Goal: Information Seeking & Learning: Find specific fact

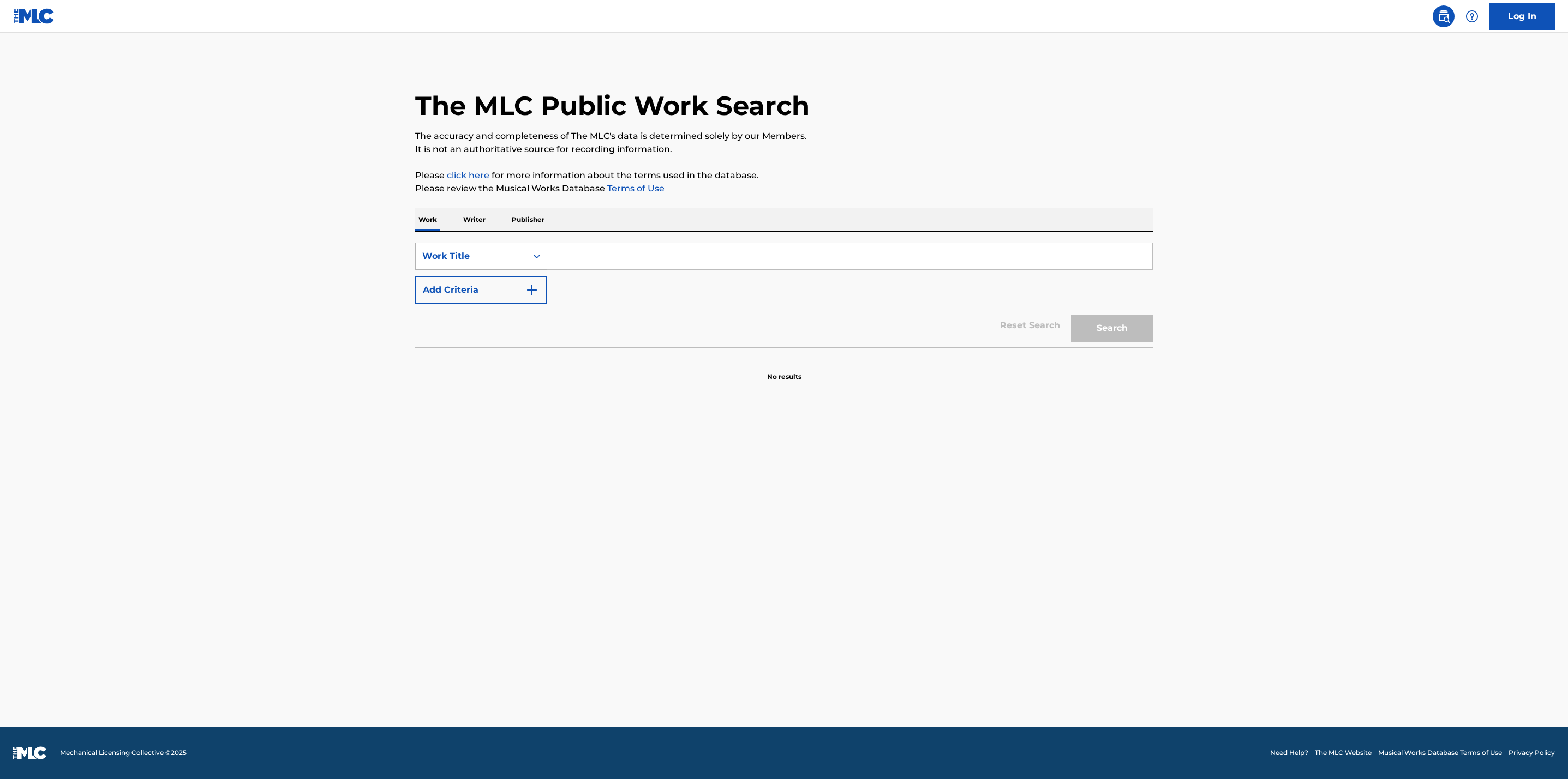
click at [439, 247] on div "Work Title" at bounding box center [471, 255] width 112 height 20
click at [476, 280] on div "MLC Song Code" at bounding box center [481, 283] width 131 height 27
drag, startPoint x: 642, startPoint y: 255, endPoint x: 657, endPoint y: 255, distance: 15.0
click at [642, 255] on input "Search Form" at bounding box center [850, 256] width 605 height 26
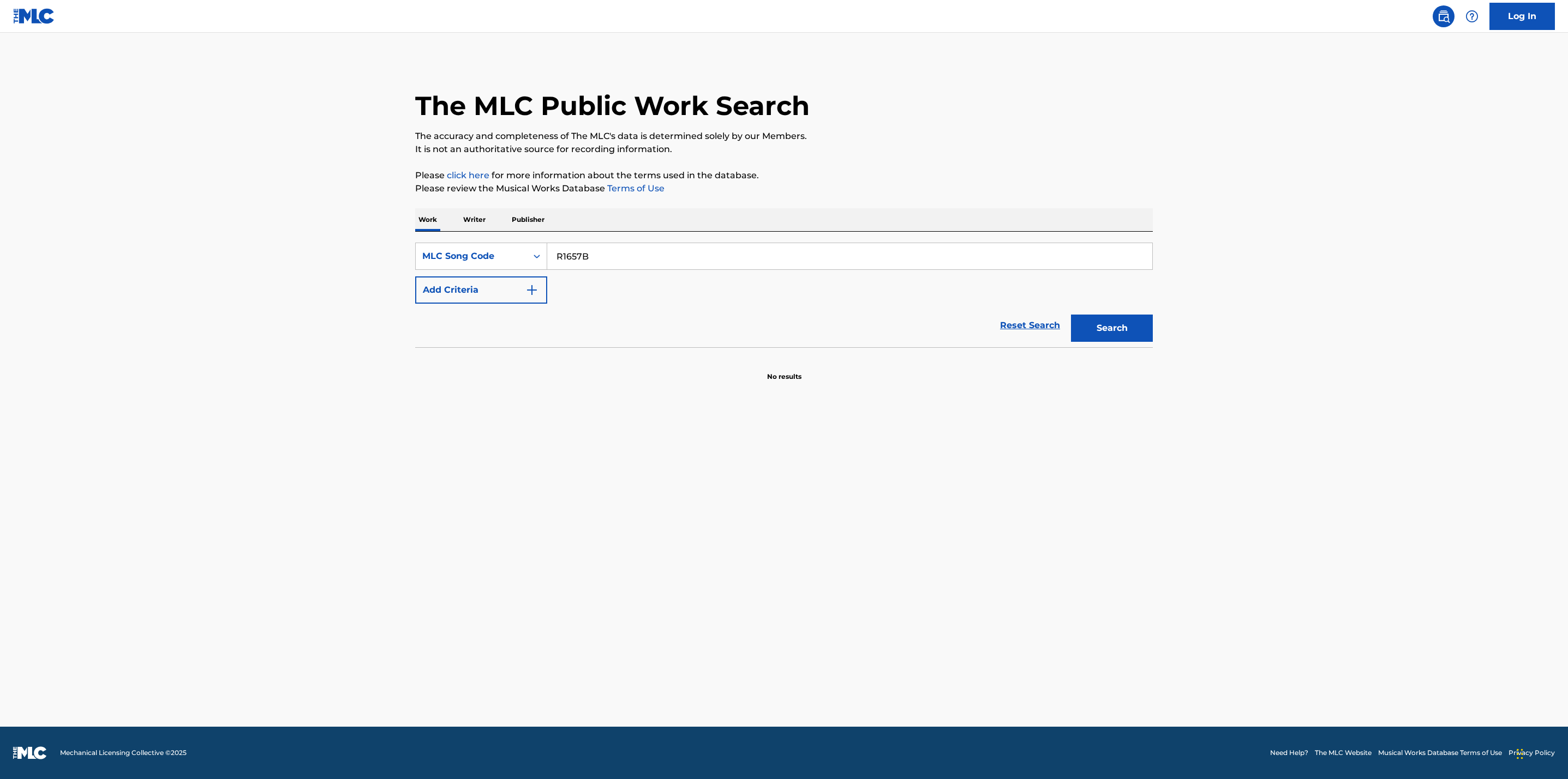
click at [1070, 315] on button "Search" at bounding box center [1111, 328] width 82 height 27
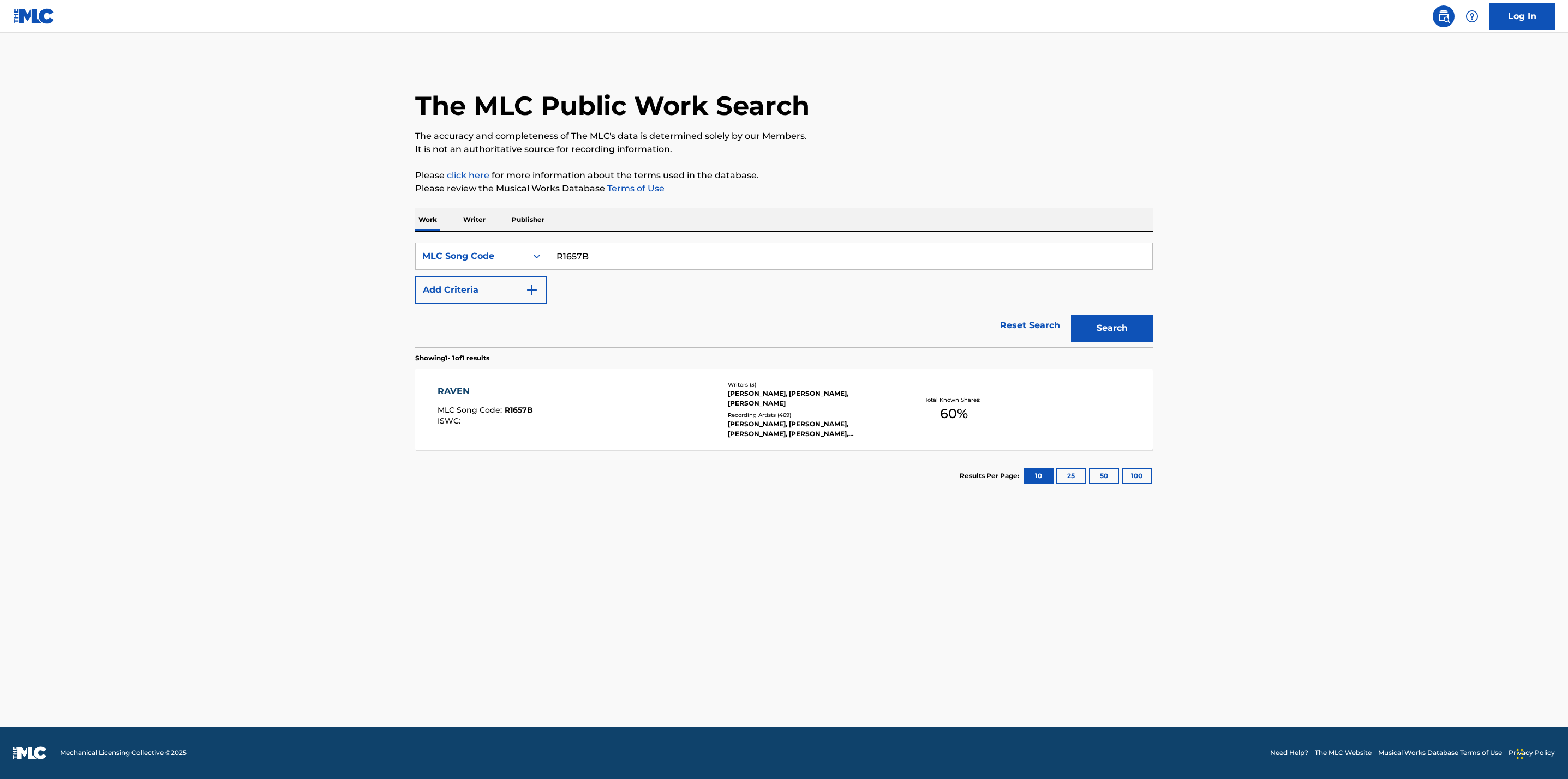
drag, startPoint x: 453, startPoint y: 255, endPoint x: 190, endPoint y: 221, distance: 265.2
click at [210, 228] on main "The MLC Public Work Search The accuracy and completeness of The MLC's data is d…" at bounding box center [784, 379] width 1568 height 694
type input "E5737O"
click at [1070, 315] on button "Search" at bounding box center [1111, 328] width 82 height 27
click at [455, 391] on div "EMPIRE" at bounding box center [485, 391] width 97 height 13
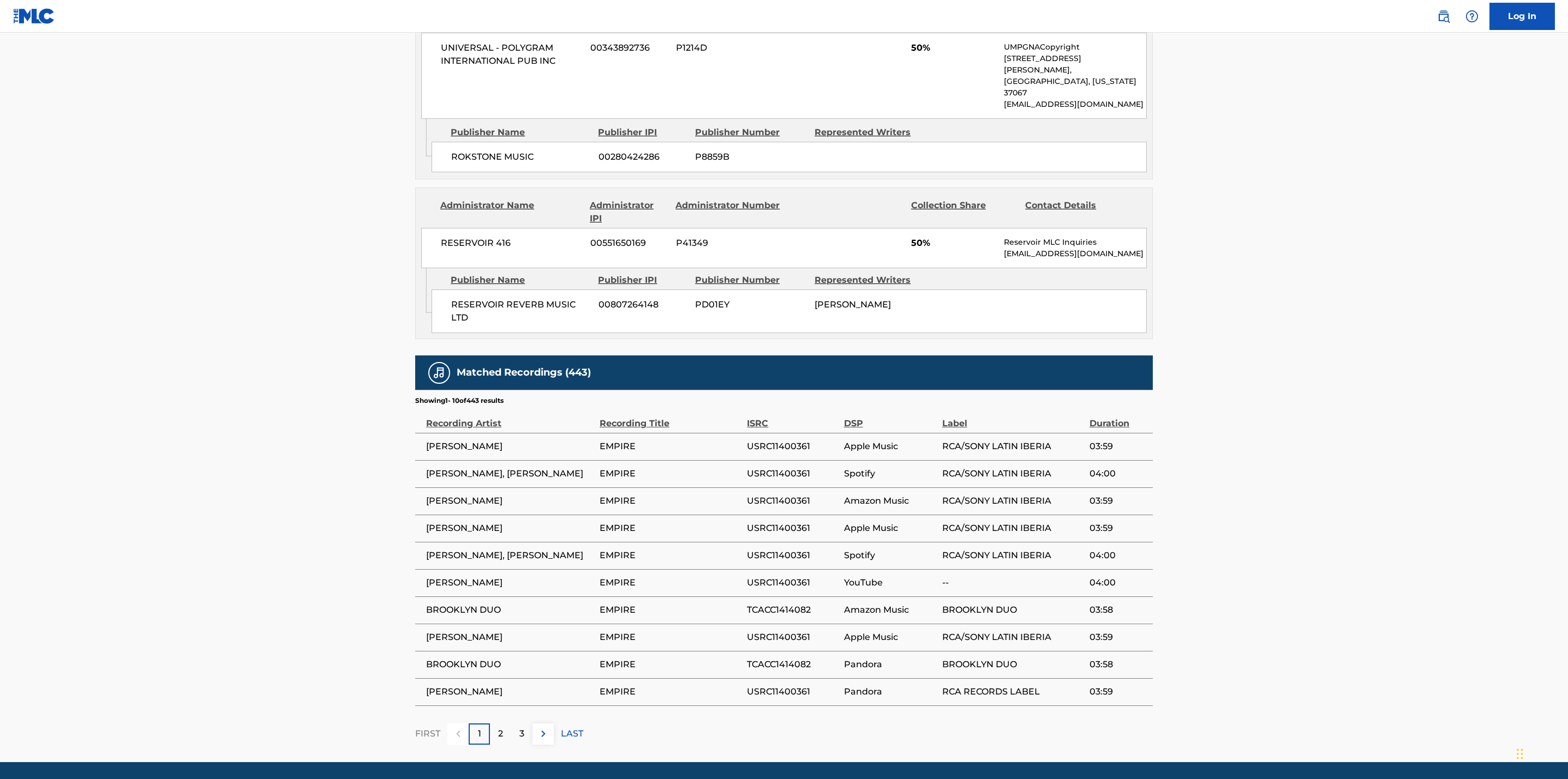
scroll to position [649, 0]
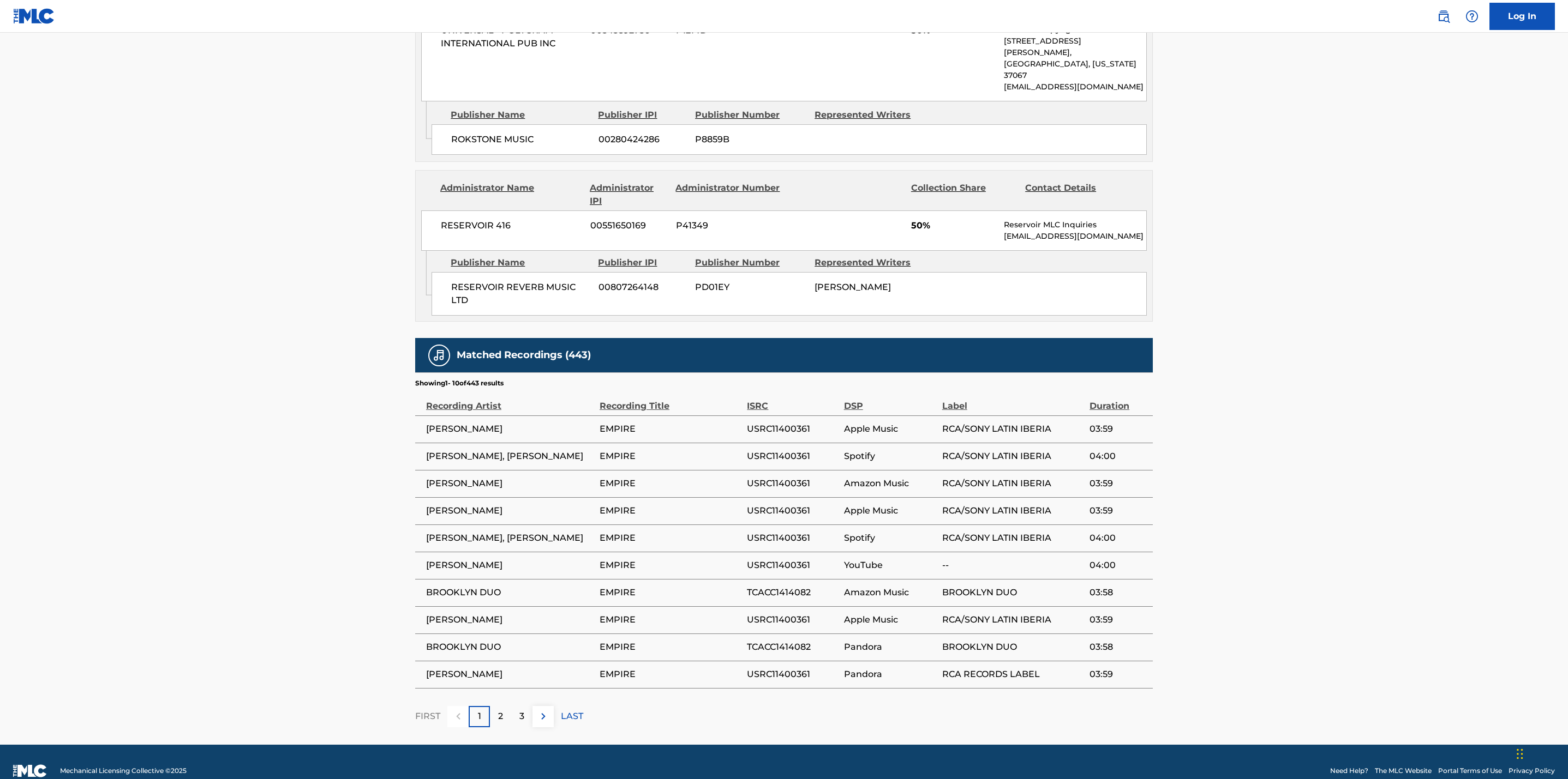
click at [501, 710] on p "2" at bounding box center [501, 716] width 5 height 13
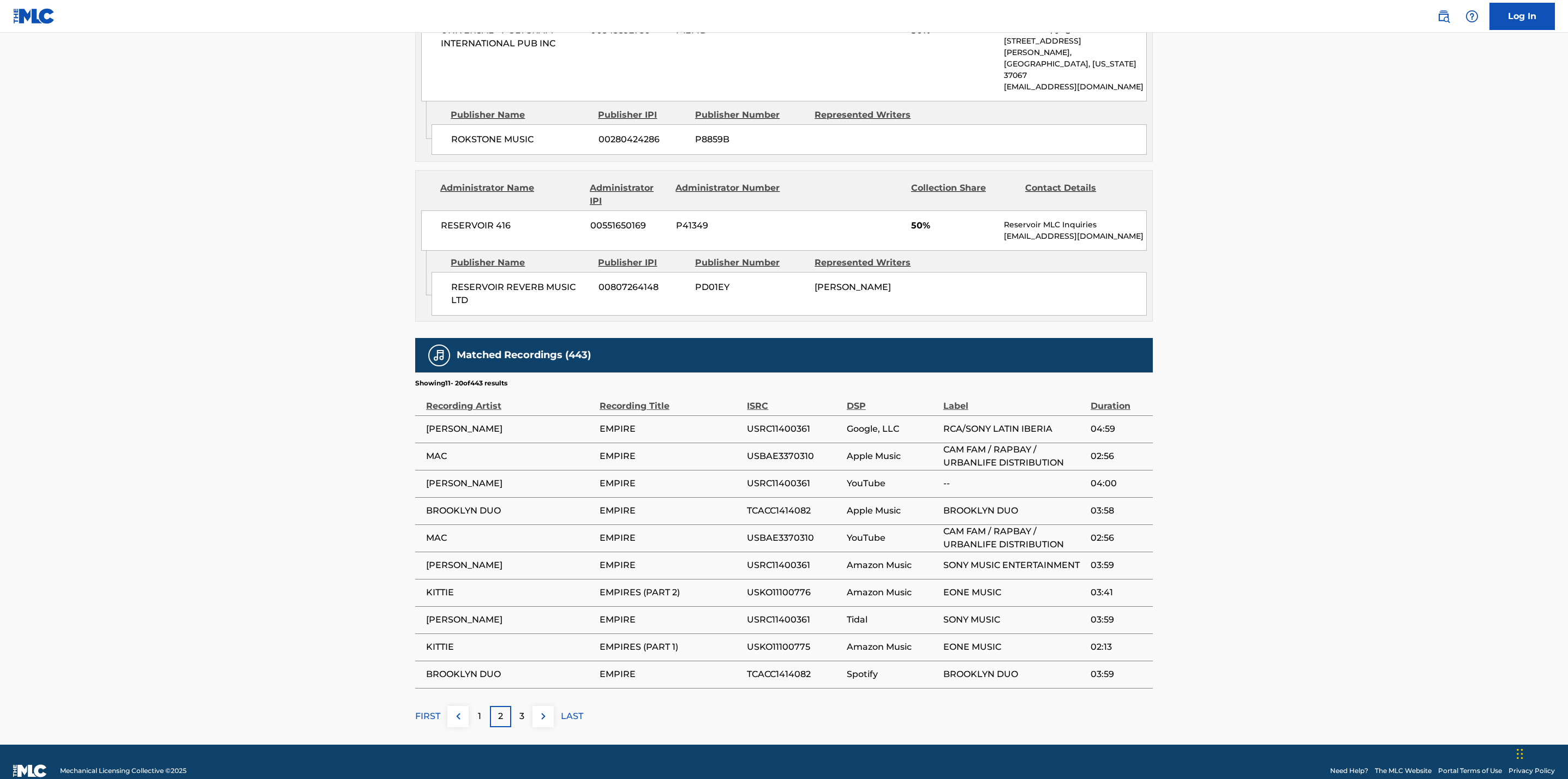
click at [513, 706] on div "3" at bounding box center [522, 716] width 21 height 21
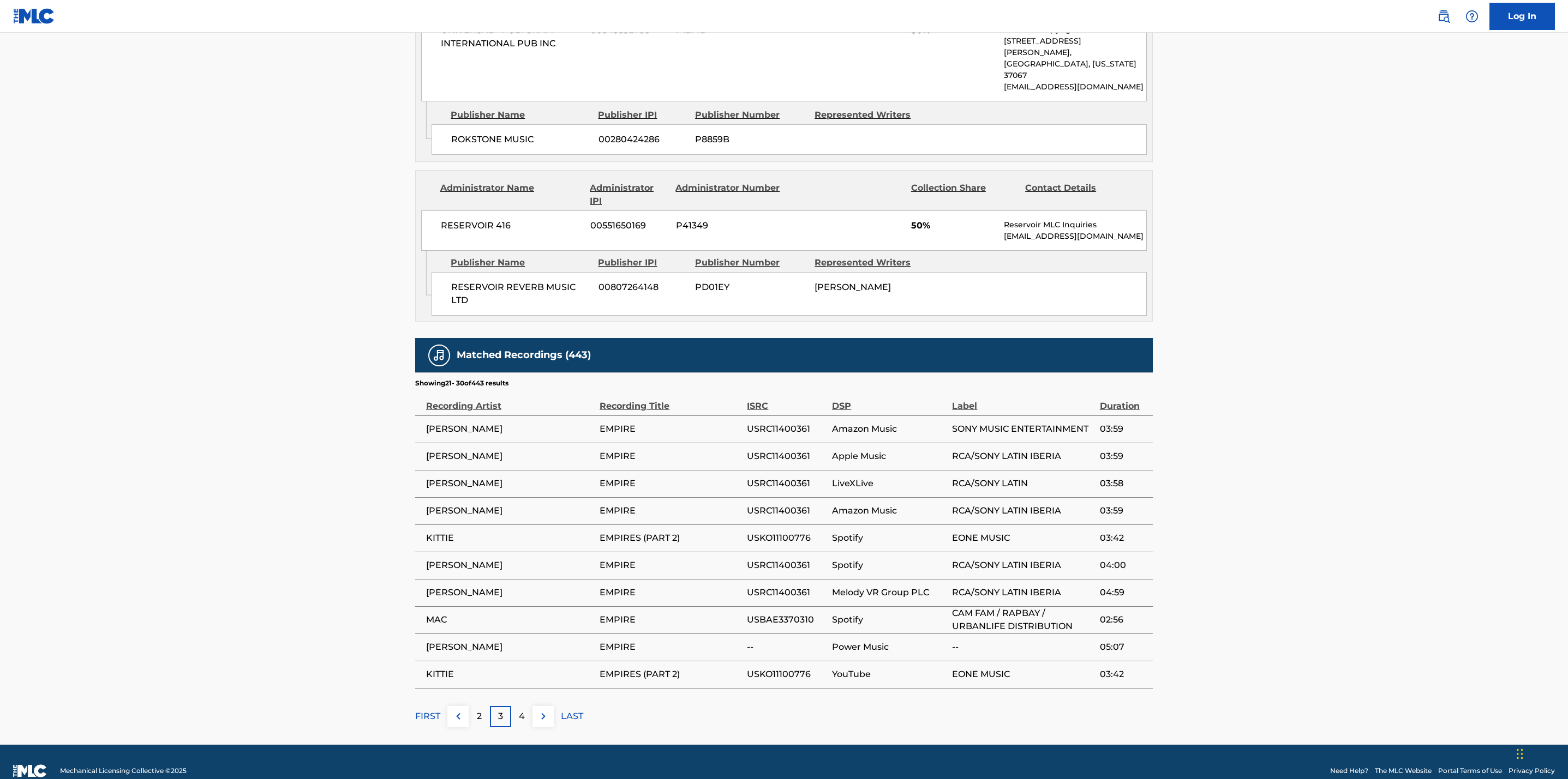
click at [524, 710] on p "4" at bounding box center [522, 716] width 6 height 13
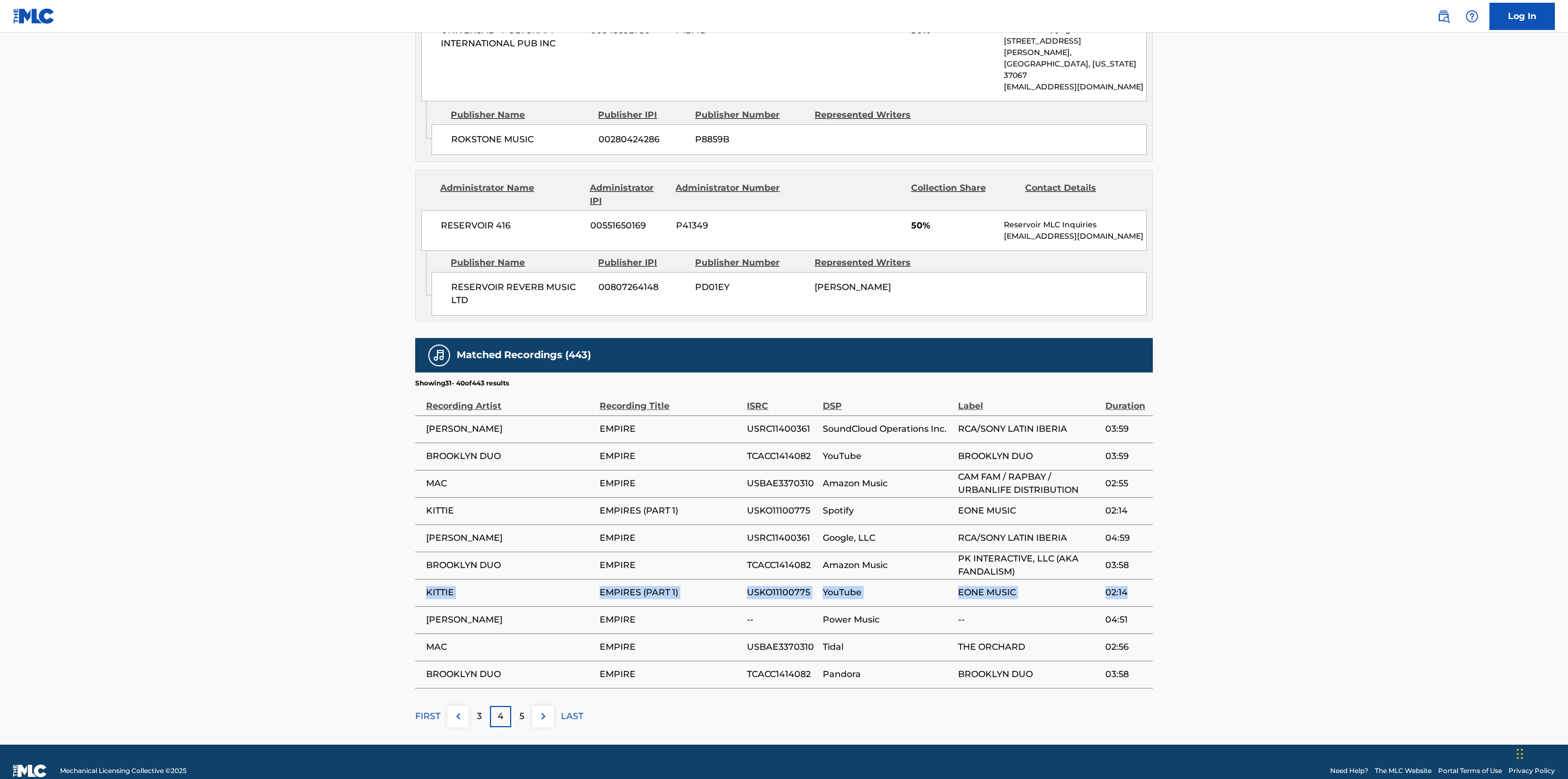
drag, startPoint x: 429, startPoint y: 568, endPoint x: 1136, endPoint y: 574, distance: 707.0
click at [1136, 579] on tr "KITTIE EMPIRES (PART 1) USKO11100775 YouTube EONE MUSIC 02:14" at bounding box center [784, 592] width 737 height 27
click at [1101, 609] on td "--" at bounding box center [1031, 620] width 147 height 27
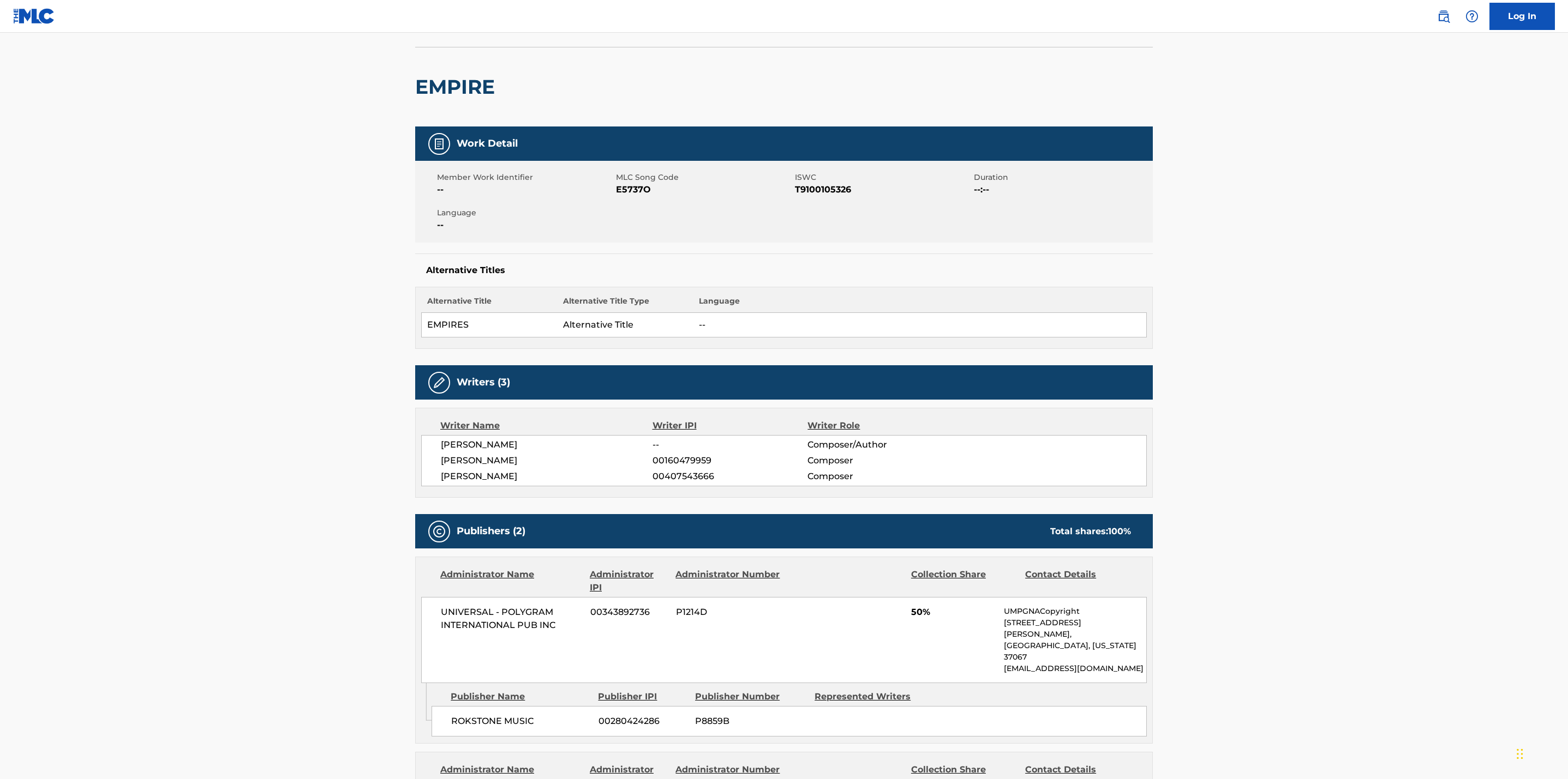
scroll to position [0, 0]
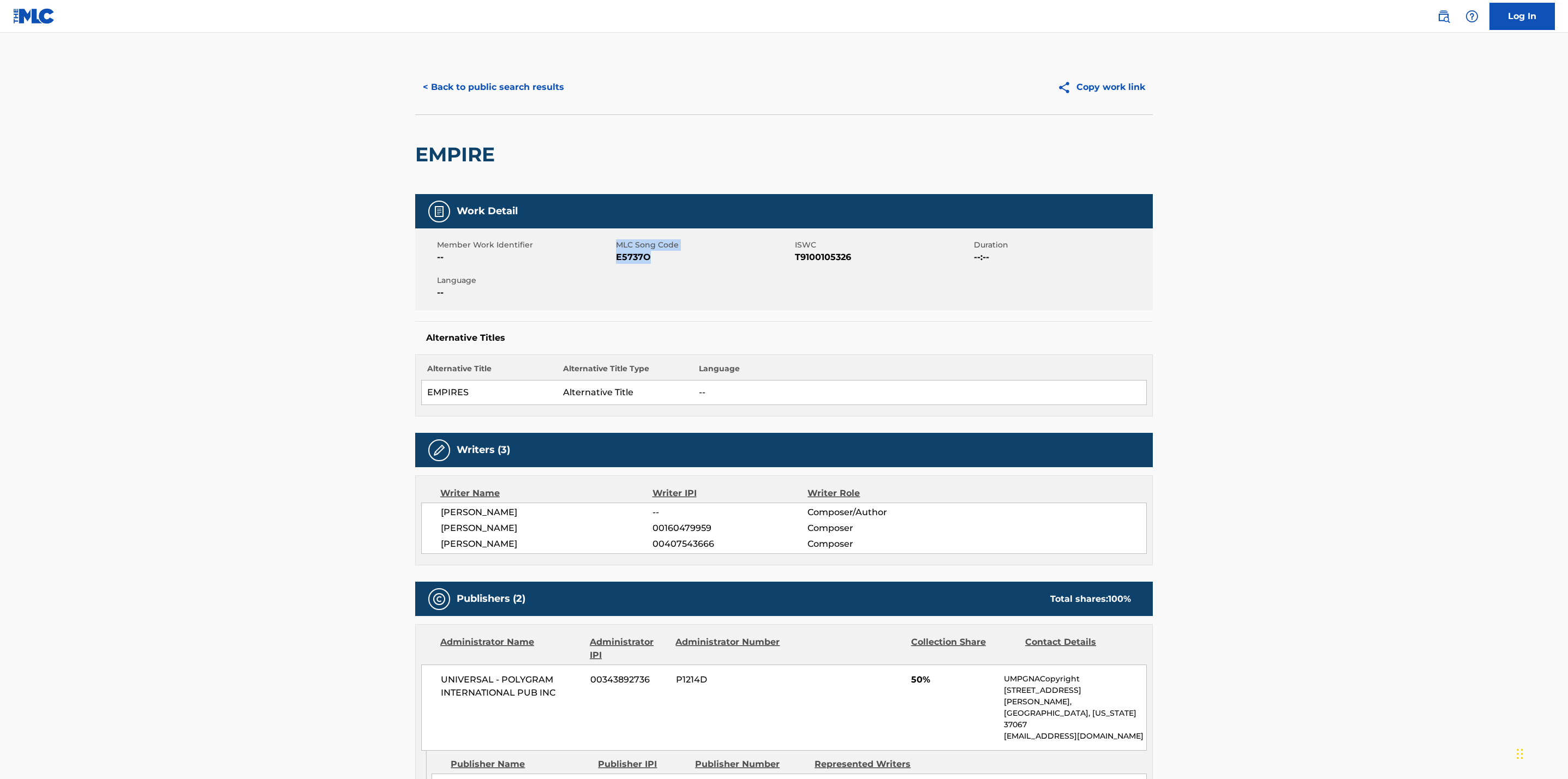
drag, startPoint x: 660, startPoint y: 254, endPoint x: 609, endPoint y: 255, distance: 51.0
click at [609, 255] on div "Member Work Identifier -- MLC Song Code E5737O ISWC T9100105326 Duration --:-- …" at bounding box center [784, 269] width 737 height 82
click at [624, 267] on div "Member Work Identifier -- MLC Song Code E5737O ISWC T9100105326 Duration --:-- …" at bounding box center [784, 269] width 737 height 82
drag, startPoint x: 652, startPoint y: 252, endPoint x: 619, endPoint y: 257, distance: 33.4
click at [619, 257] on span "E5737O" at bounding box center [704, 257] width 176 height 13
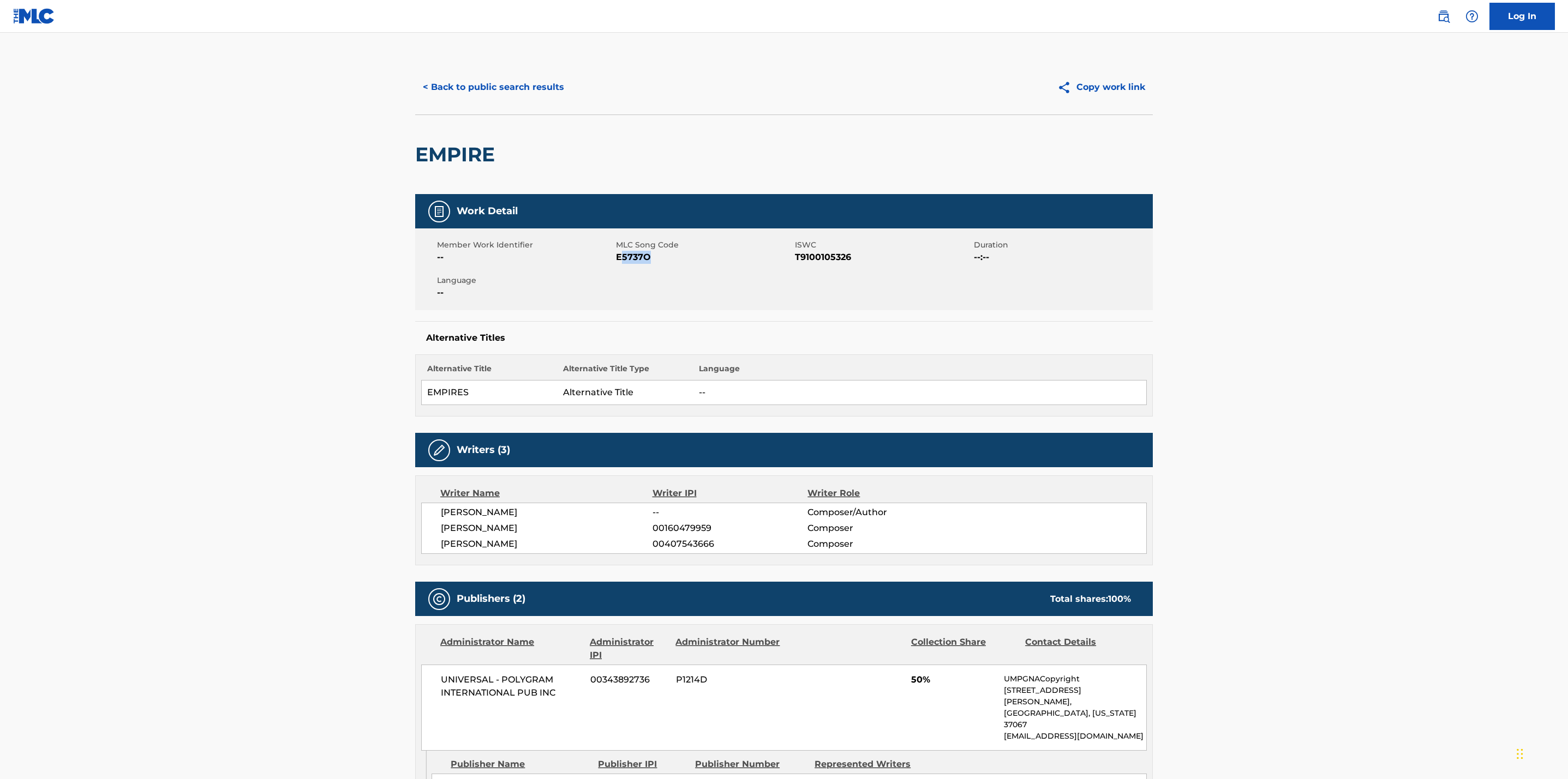
copy span "5737O"
click at [529, 275] on div "Member Work Identifier -- MLC Song Code E5737O ISWC T9100105326 Duration --:-- …" at bounding box center [784, 269] width 737 height 82
click at [635, 115] on div "EMPIRE" at bounding box center [784, 154] width 737 height 80
click at [516, 80] on button "< Back to public search results" at bounding box center [494, 87] width 157 height 27
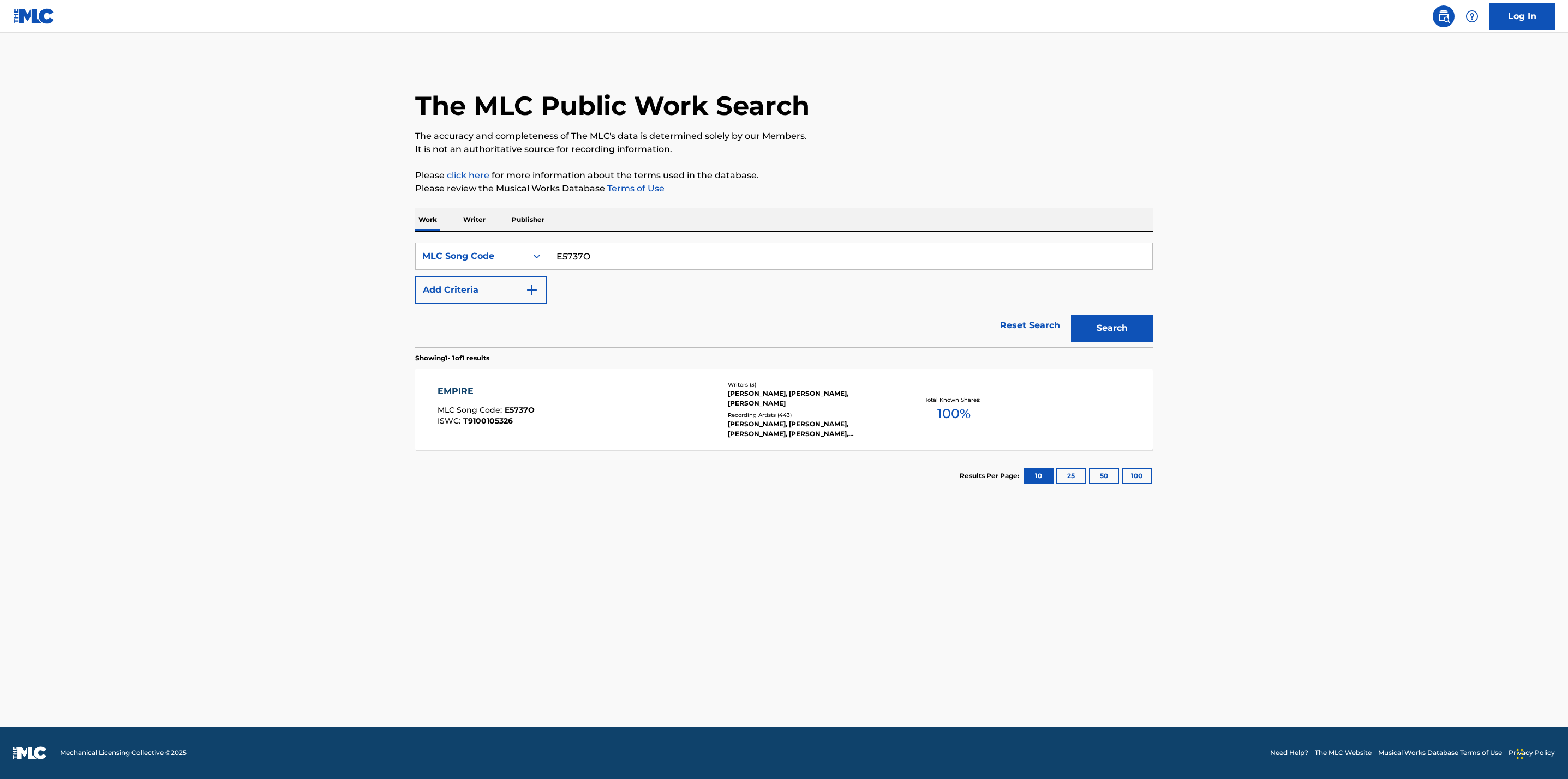
drag, startPoint x: 609, startPoint y: 260, endPoint x: 409, endPoint y: 225, distance: 203.0
click at [409, 225] on div "The MLC Public Work Search The accuracy and completeness of The MLC's data is d…" at bounding box center [783, 281] width 764 height 441
type input "W"
type input "EMPIRES"
click at [491, 257] on div "MLC Song Code" at bounding box center [471, 255] width 98 height 13
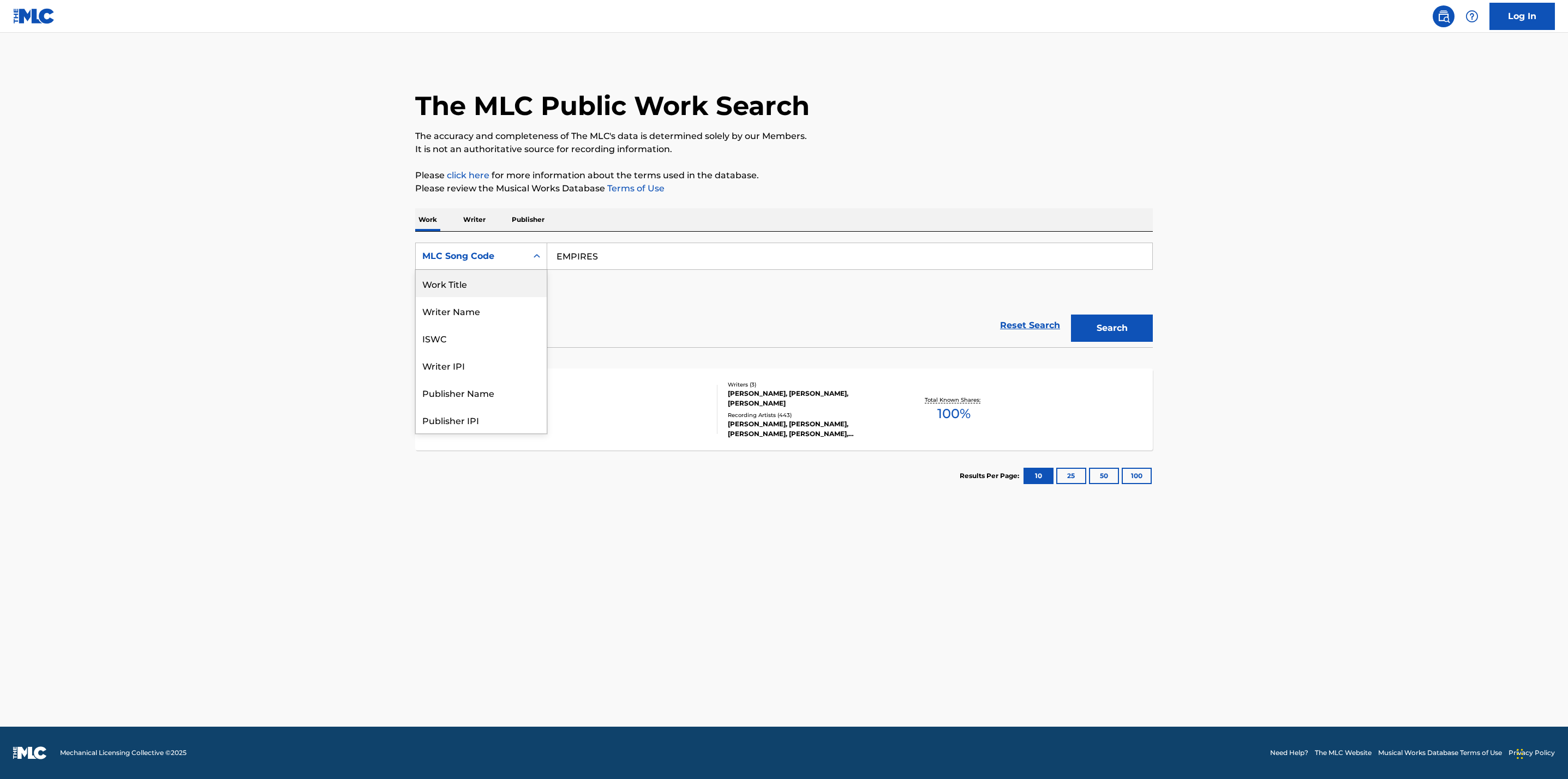
click at [458, 297] on div "Writer Name" at bounding box center [481, 310] width 131 height 27
click at [475, 261] on div "Writer Name" at bounding box center [471, 255] width 98 height 13
click at [459, 287] on div "Work Title" at bounding box center [481, 283] width 131 height 27
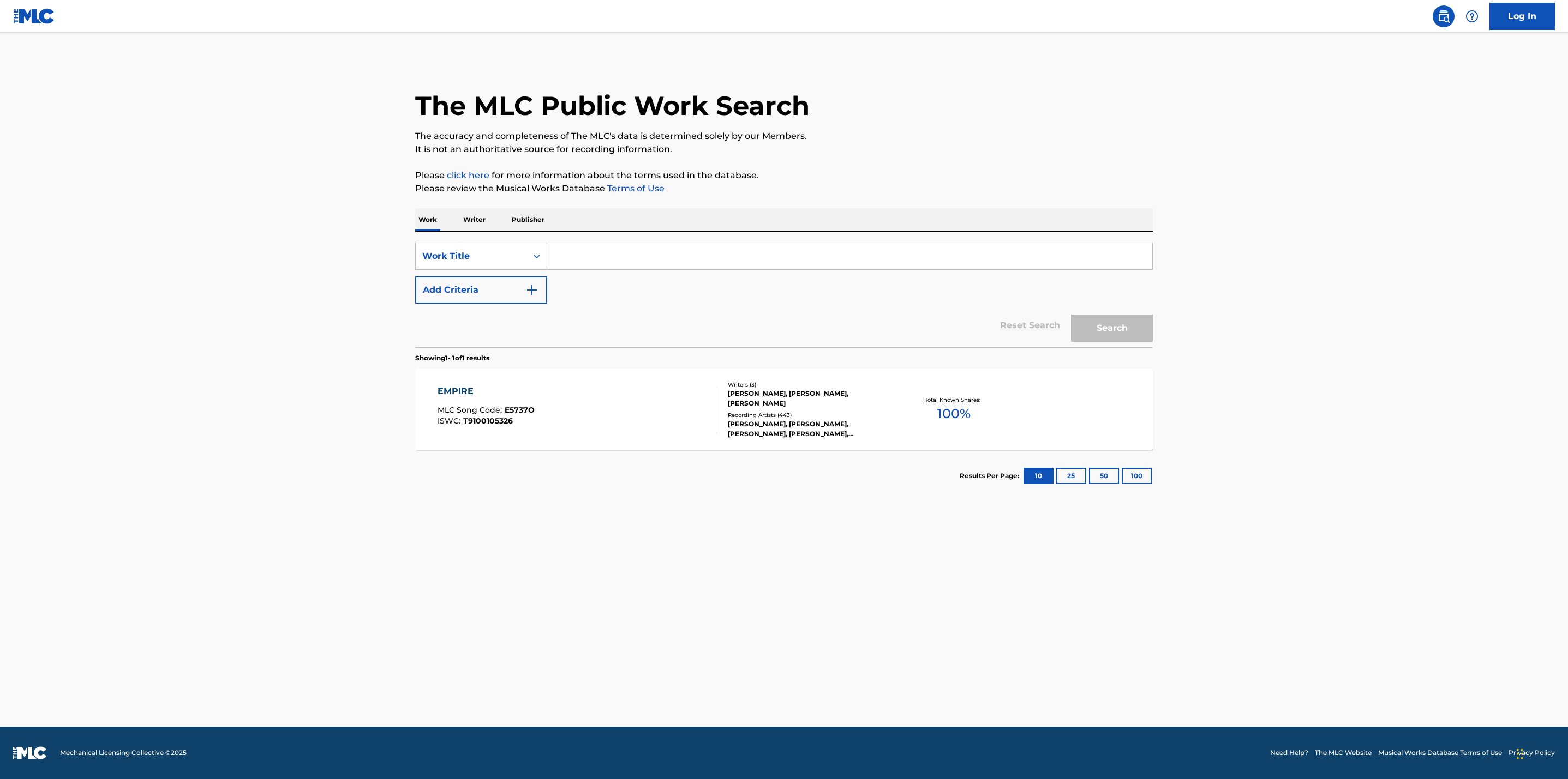
click at [609, 261] on input "Search Form" at bounding box center [850, 256] width 605 height 26
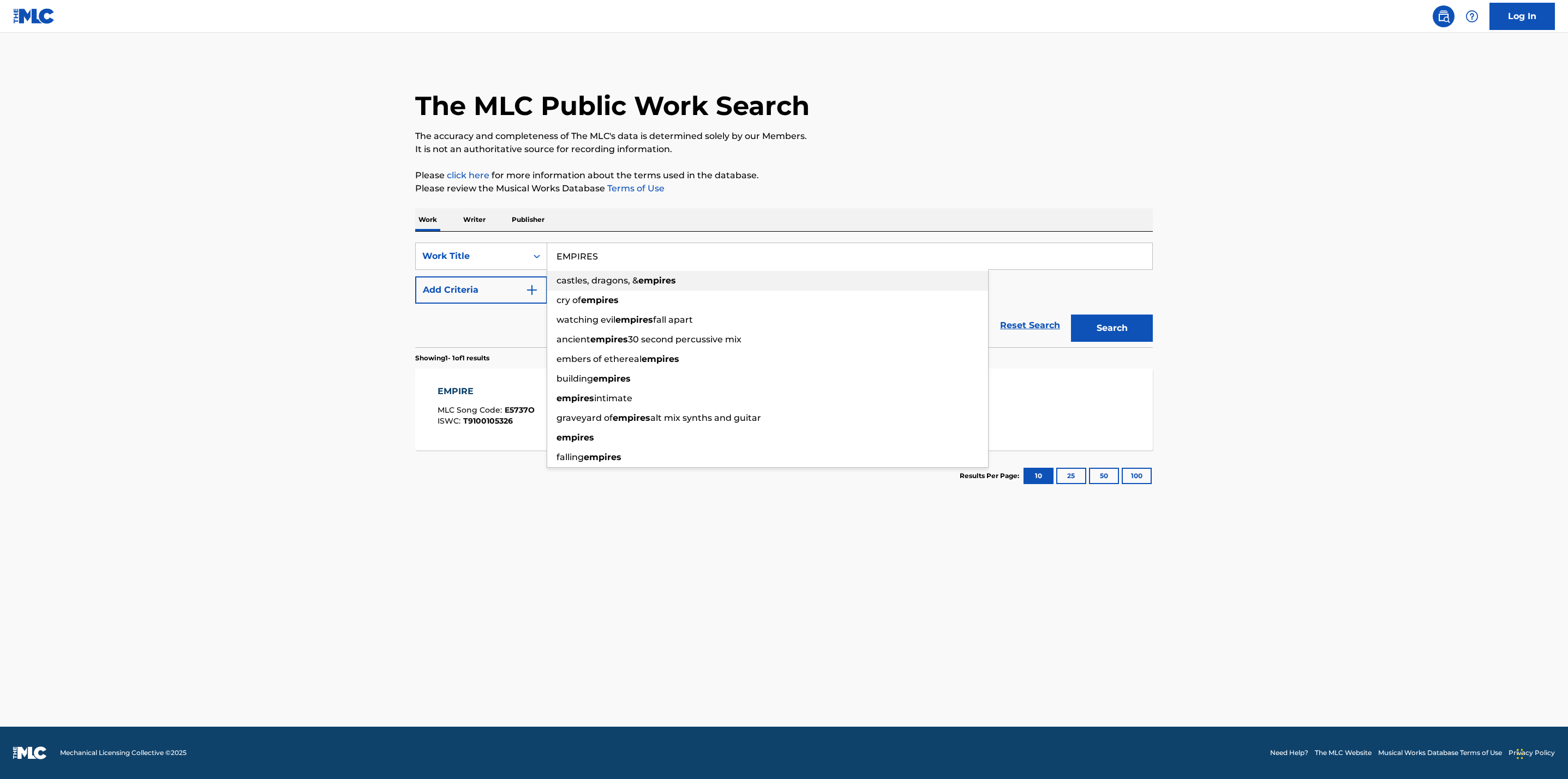
type input "EMPIRES"
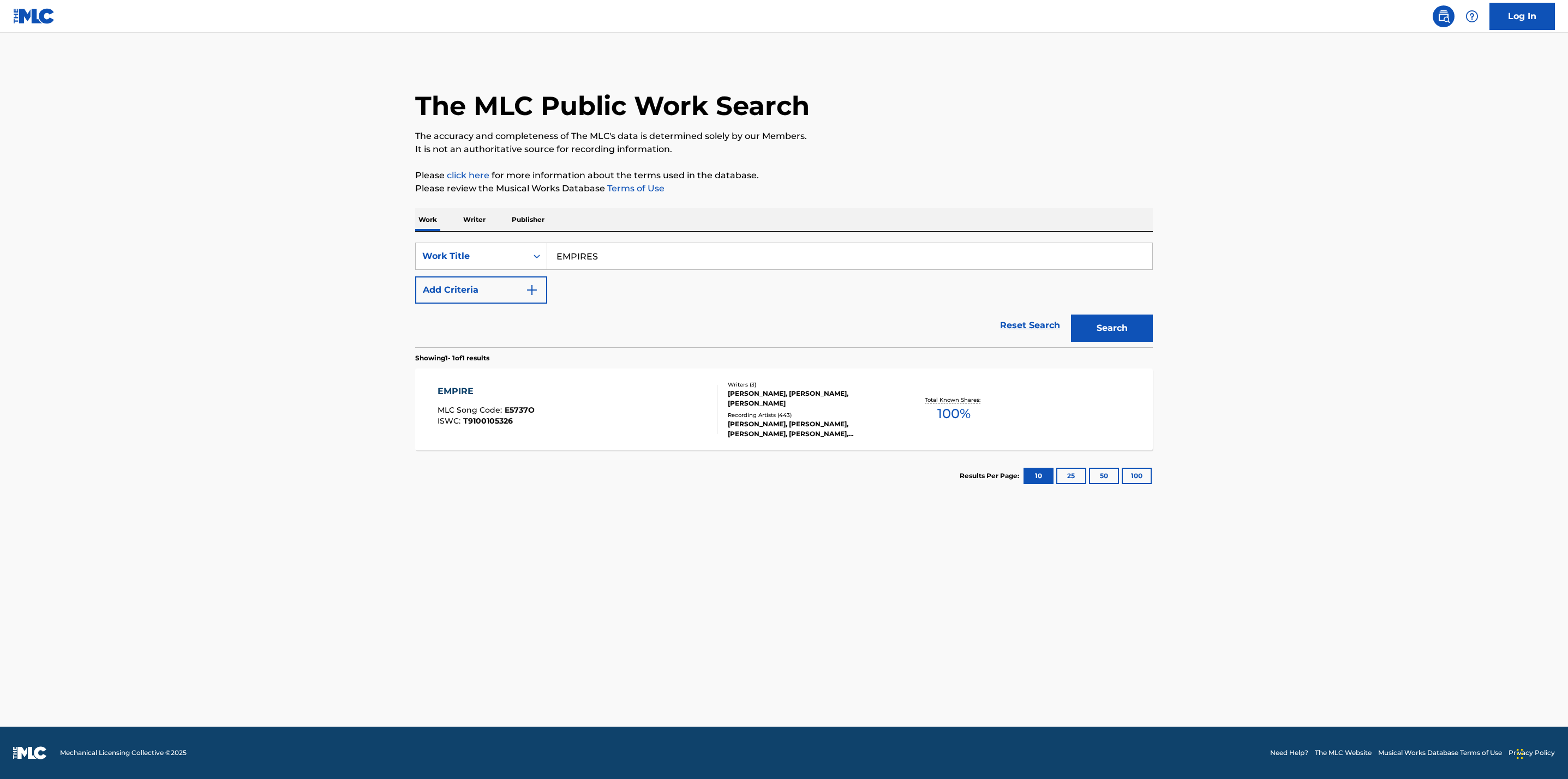
click at [488, 289] on button "Add Criteria" at bounding box center [481, 290] width 132 height 27
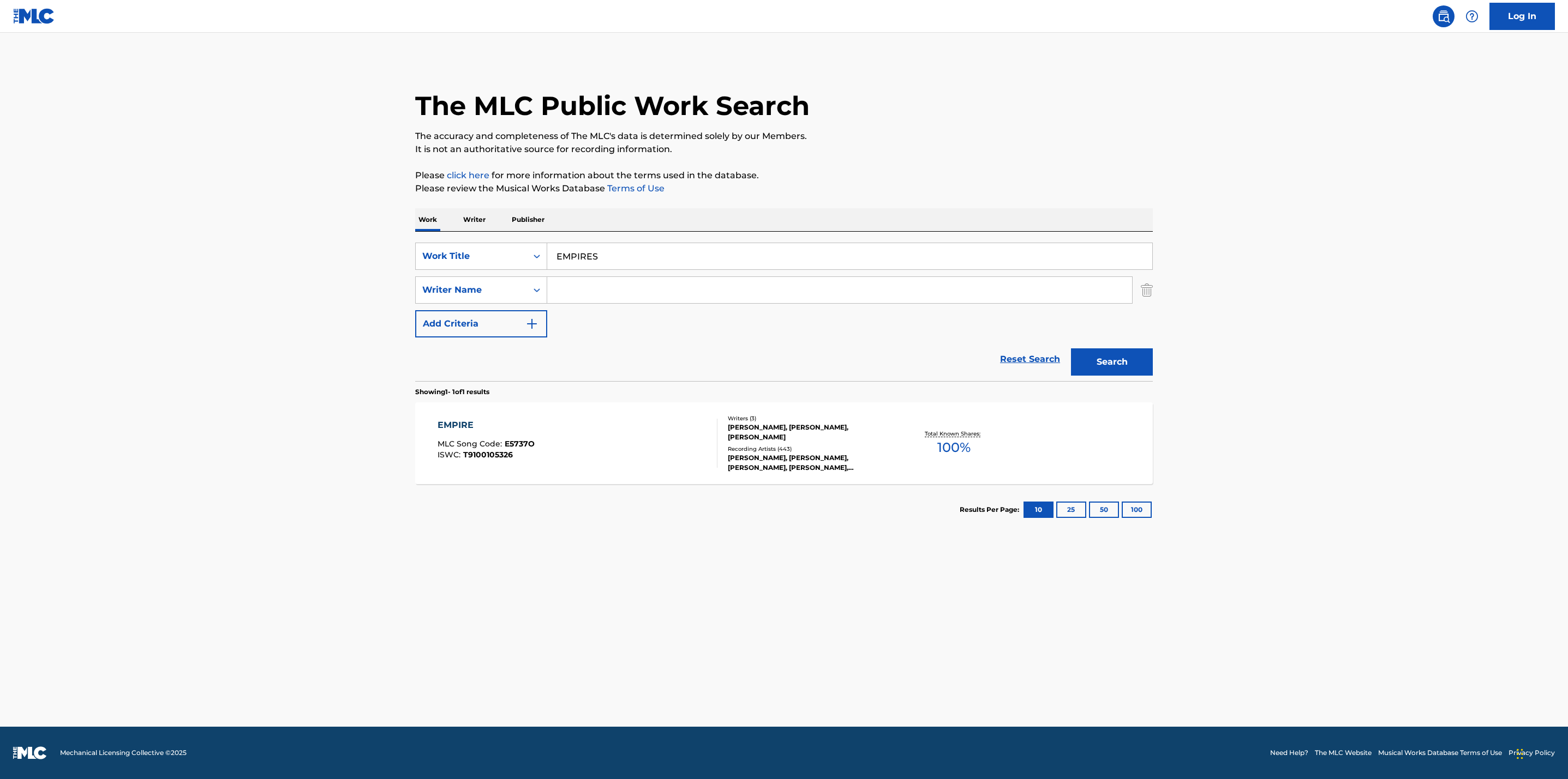
click at [556, 279] on input "Search Form" at bounding box center [840, 290] width 585 height 26
type input "LANDER"
click at [1070, 348] on button "Search" at bounding box center [1111, 362] width 82 height 27
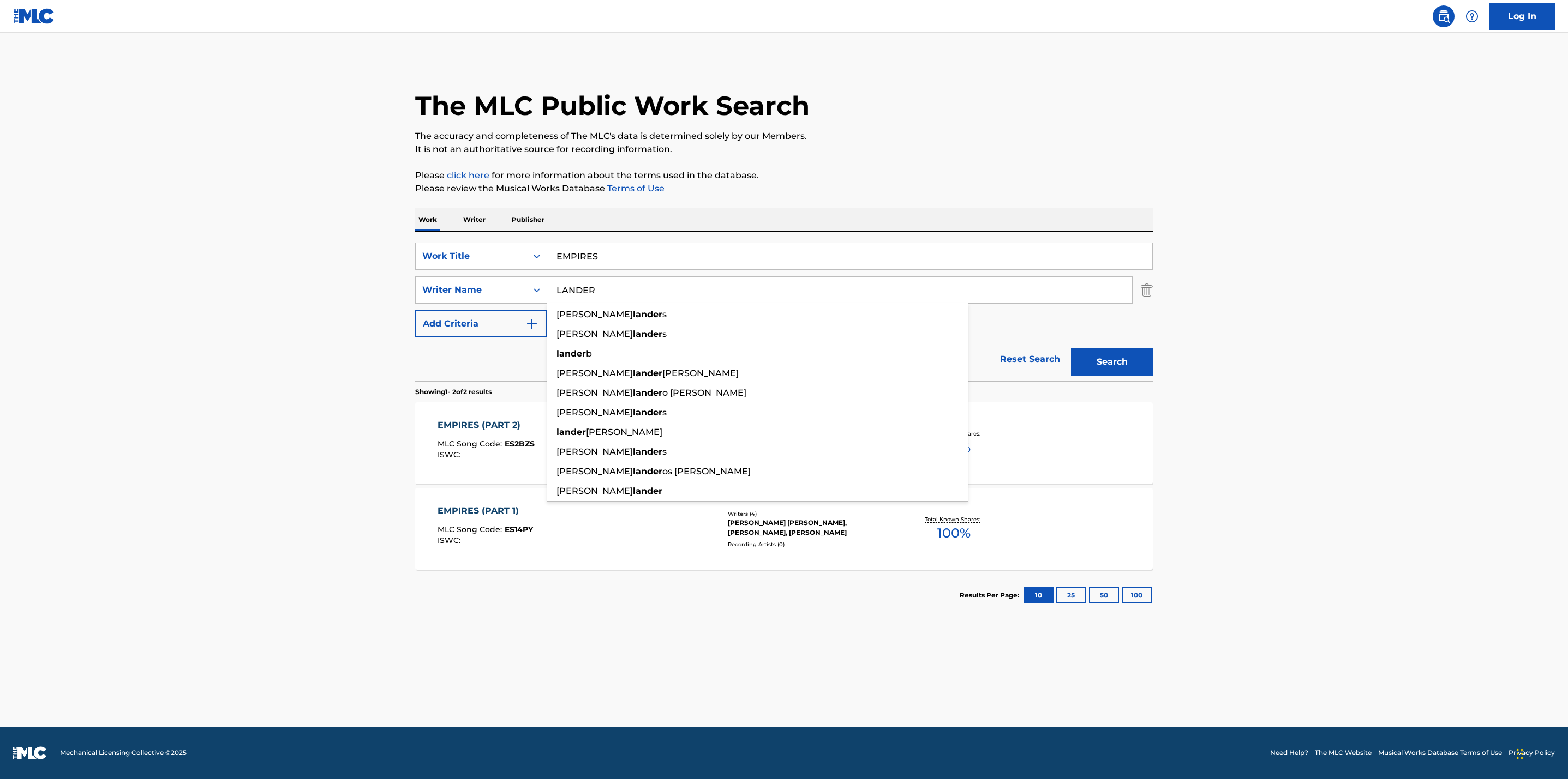
click at [277, 383] on main "The MLC Public Work Search The accuracy and completeness of The MLC's data is d…" at bounding box center [784, 379] width 1568 height 694
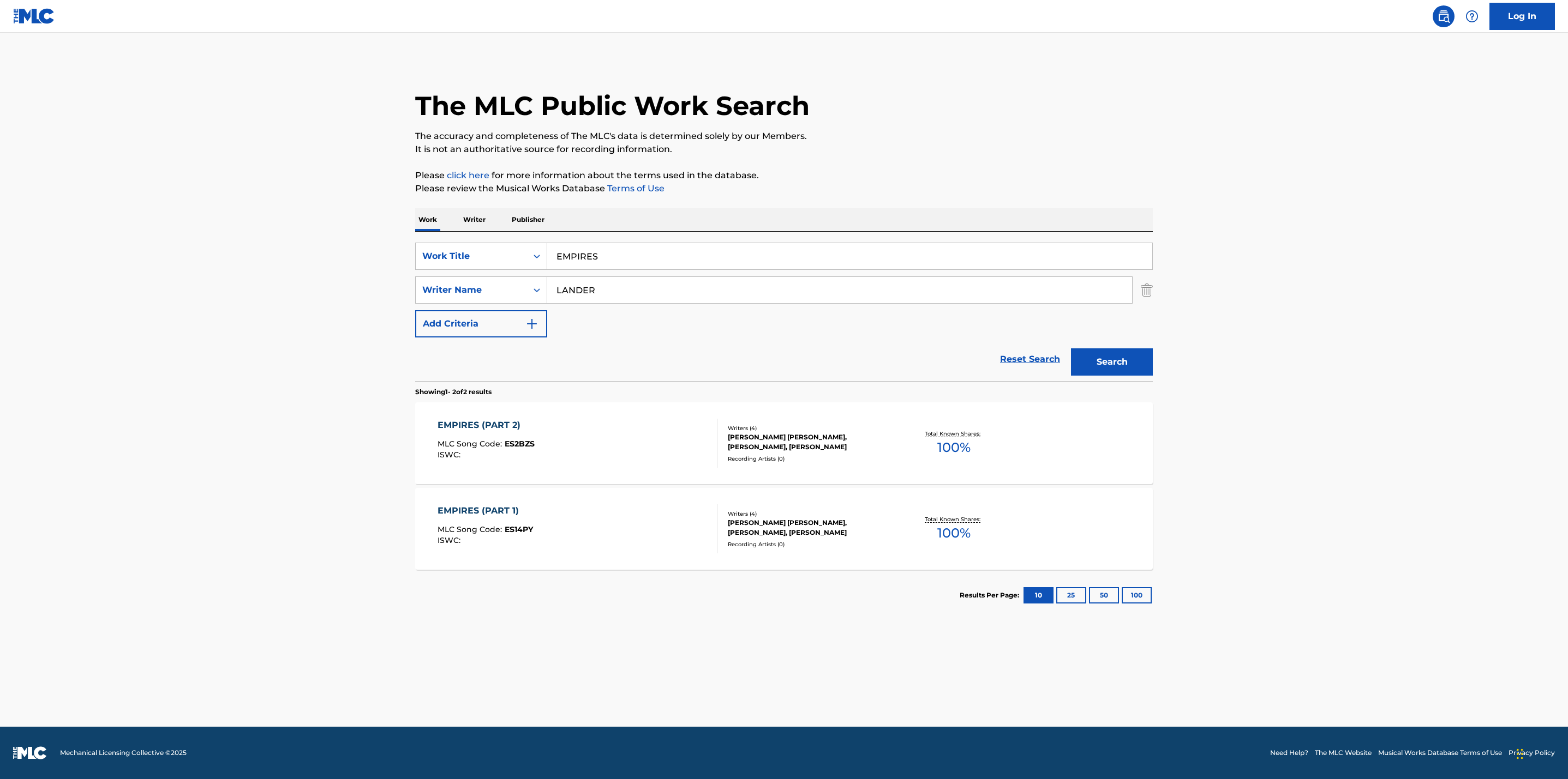
click at [518, 530] on span "ES14PY" at bounding box center [519, 529] width 29 height 10
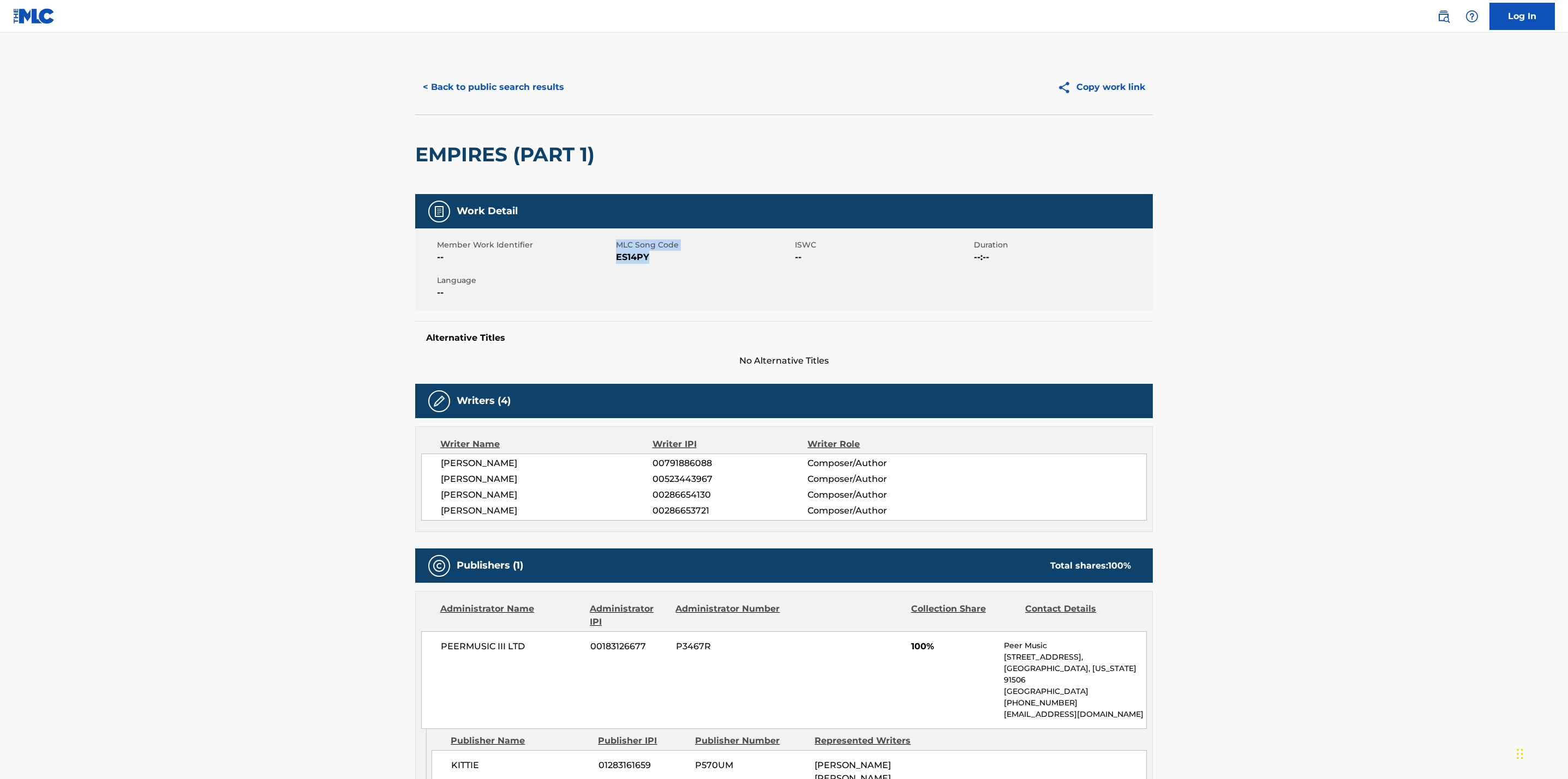
drag, startPoint x: 652, startPoint y: 258, endPoint x: 611, endPoint y: 265, distance: 41.6
click at [614, 261] on div "Member Work Identifier -- MLC Song Code ES14PY ISWC -- Duration --:-- Language …" at bounding box center [784, 269] width 737 height 82
copy div "MLC Song Code ES14PY"
click at [159, 518] on main "< Back to public search results Copy work link EMPIRES (PART 1) Work Detail Mem…" at bounding box center [784, 480] width 1568 height 895
